Goal: Find specific page/section: Find specific page/section

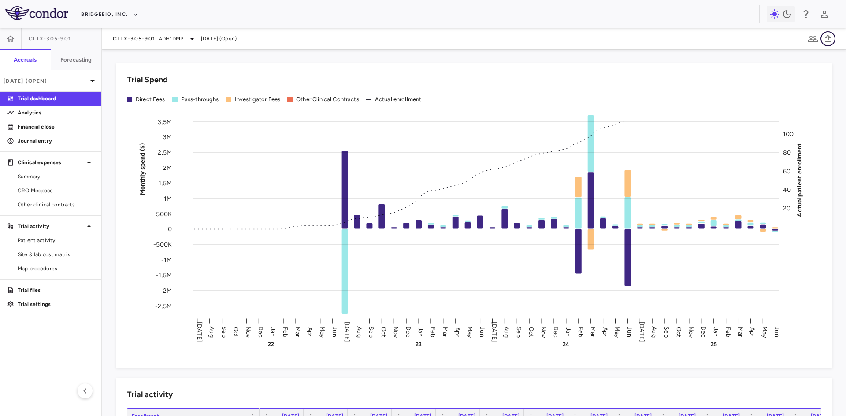
click at [828, 40] on icon "button" at bounding box center [827, 38] width 6 height 7
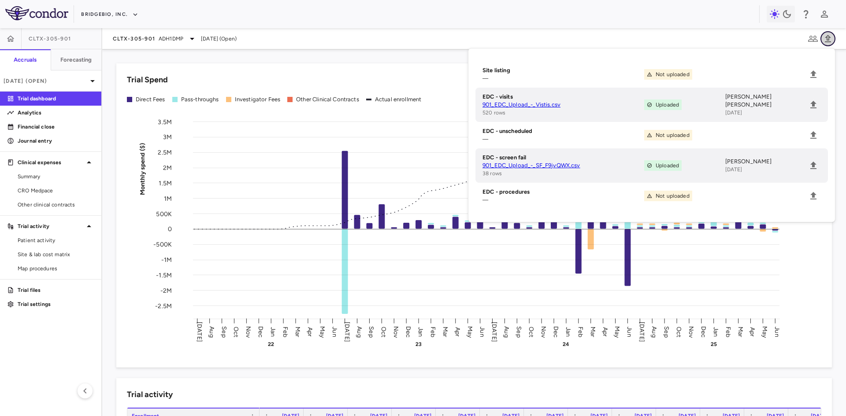
click at [828, 40] on icon "button" at bounding box center [827, 38] width 6 height 7
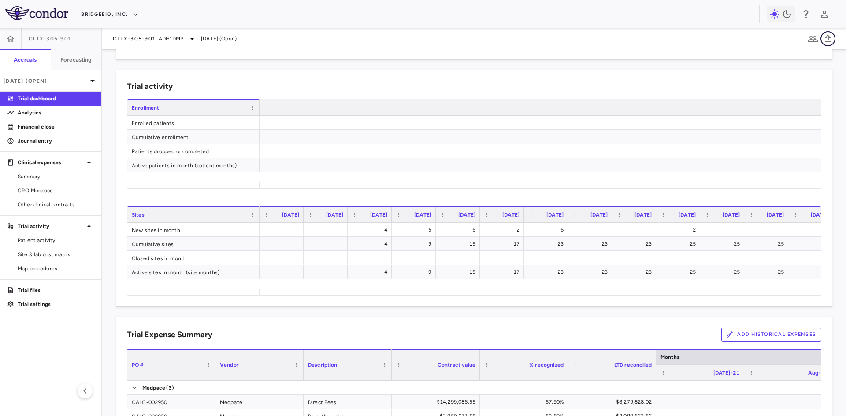
scroll to position [0, 1604]
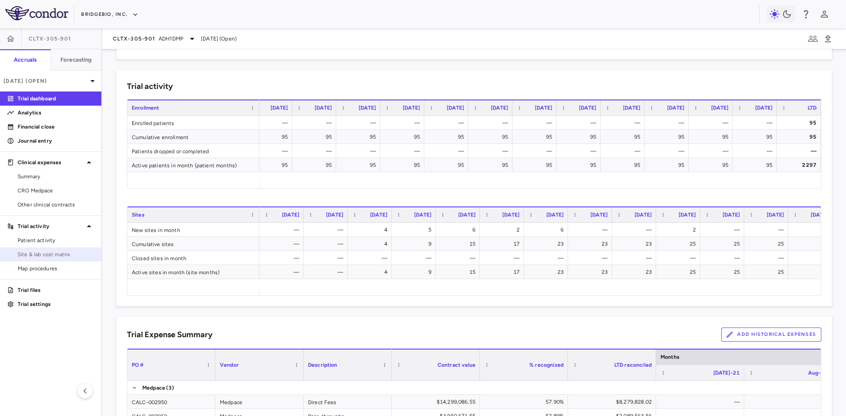
click at [67, 249] on link "Site & lab cost matrix" at bounding box center [50, 254] width 101 height 13
